Goal: Task Accomplishment & Management: Complete application form

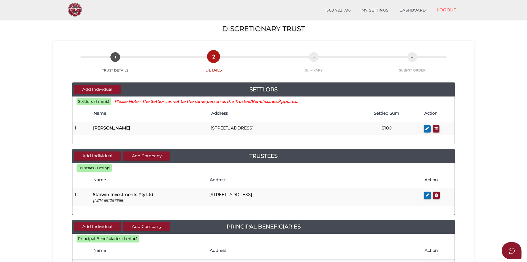
scroll to position [213, 0]
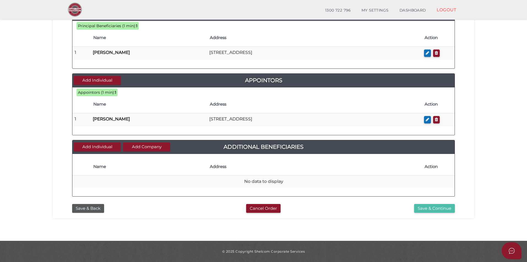
click at [449, 208] on button "Save & Continue" at bounding box center [434, 208] width 41 height 9
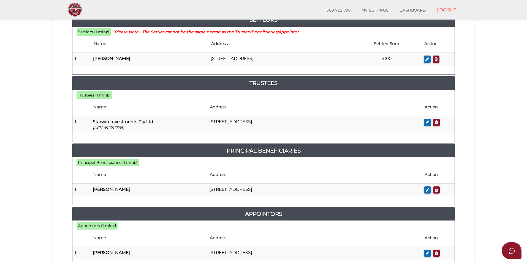
scroll to position [248, 0]
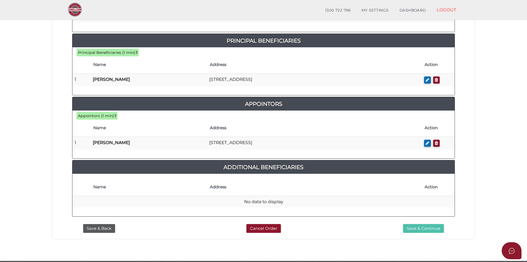
click at [430, 228] on button "Save & Continue" at bounding box center [423, 228] width 41 height 9
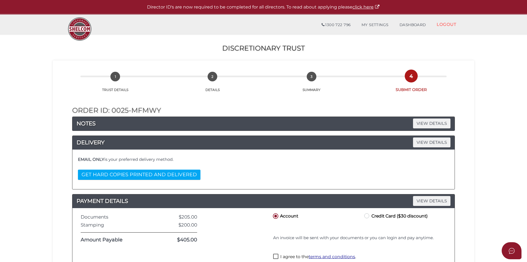
scroll to position [55, 0]
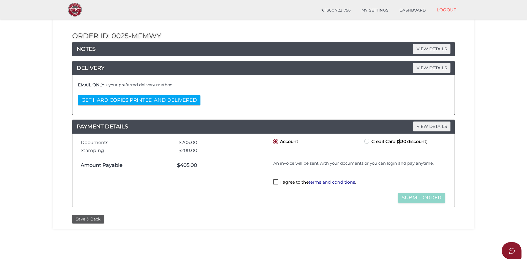
click at [277, 182] on label "I agree to the terms and conditions ." at bounding box center [314, 183] width 83 height 7
checkbox input "true"
drag, startPoint x: 420, startPoint y: 199, endPoint x: 450, endPoint y: 193, distance: 30.6
click at [420, 199] on button "Submit Order" at bounding box center [421, 198] width 47 height 10
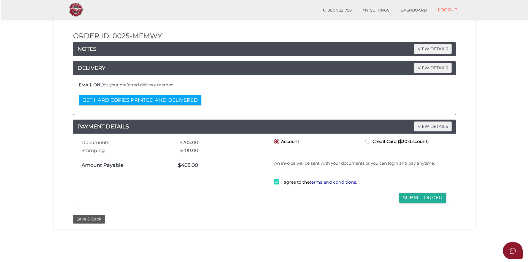
scroll to position [0, 0]
